Goal: Task Accomplishment & Management: Manage account settings

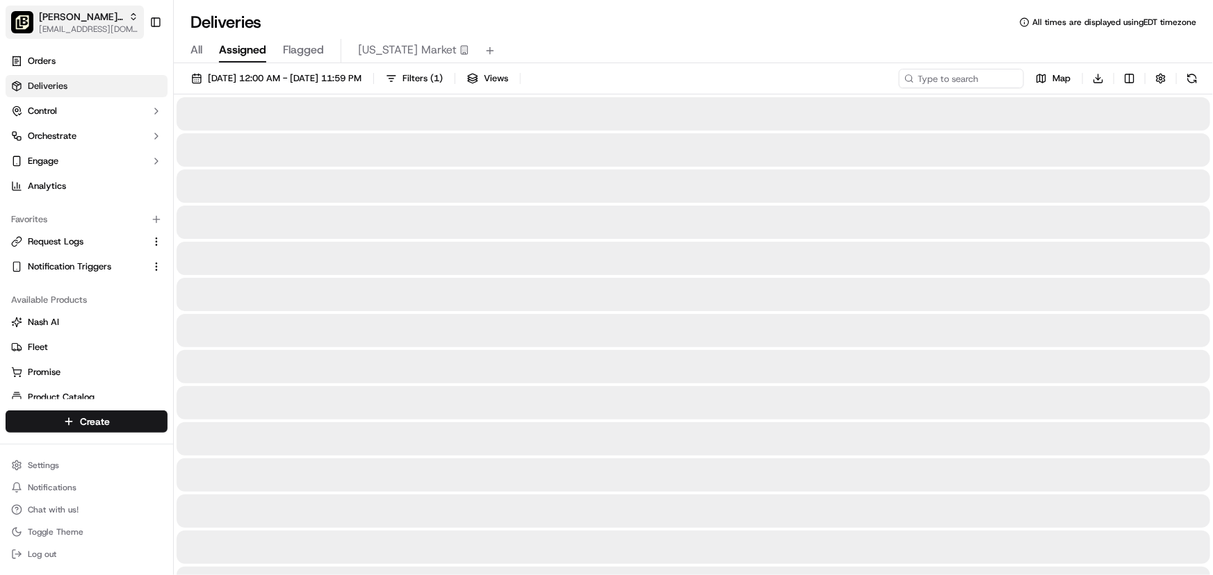
click at [102, 10] on span "[PERSON_NAME] - Las Colinas" at bounding box center [81, 17] width 84 height 14
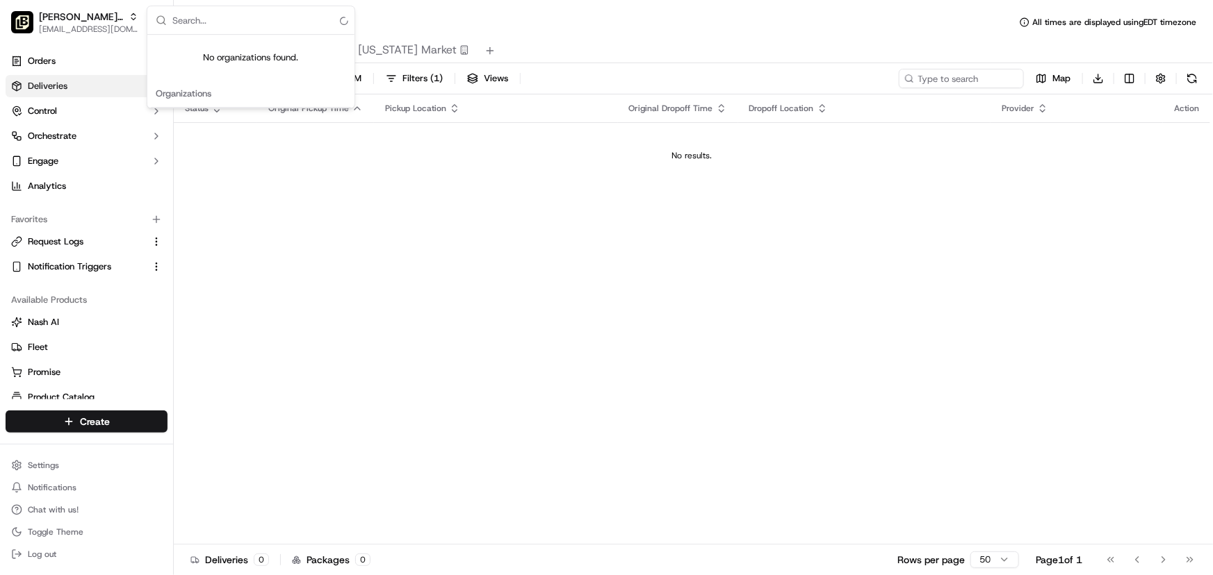
click at [238, 14] on input "text" at bounding box center [259, 20] width 174 height 28
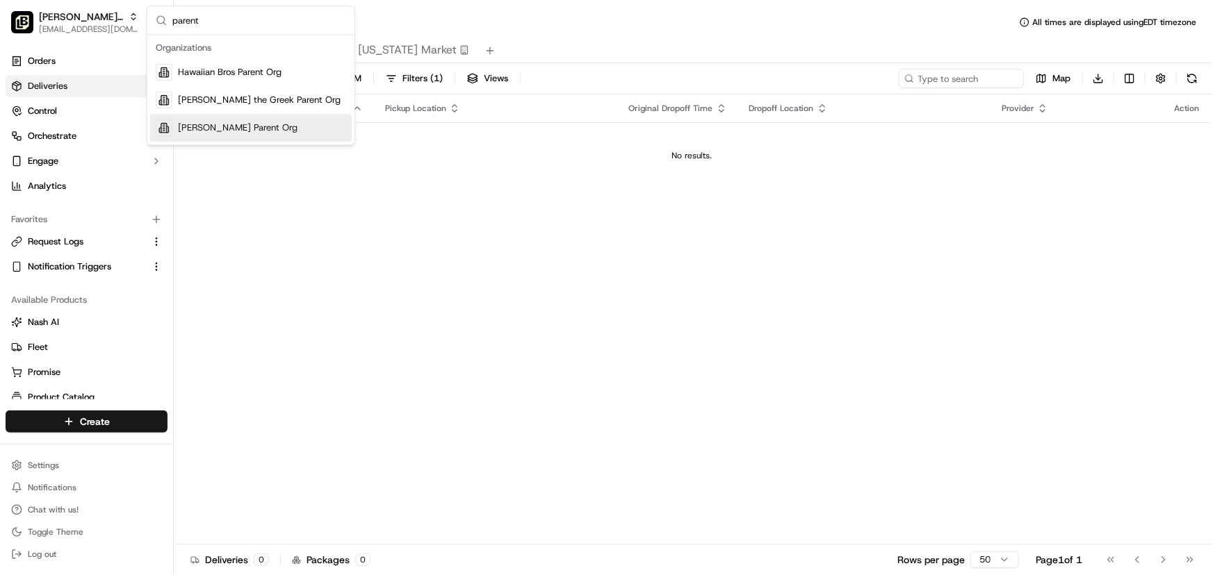
type input "parent"
click at [217, 120] on div "[PERSON_NAME] Parent Org" at bounding box center [251, 128] width 202 height 28
